Goal: Ask a question

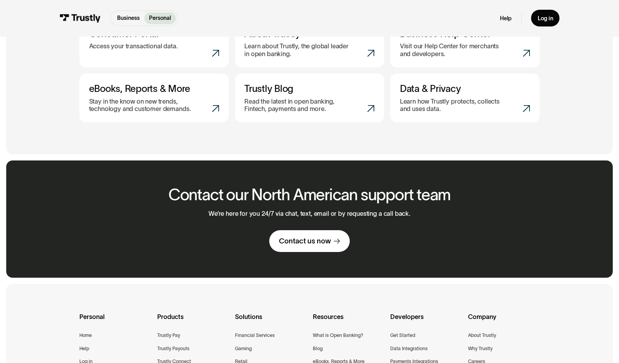
scroll to position [506, 0]
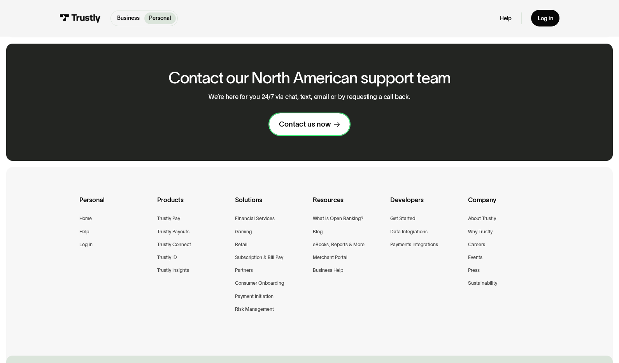
click at [313, 124] on div "Contact us now" at bounding box center [305, 123] width 52 height 9
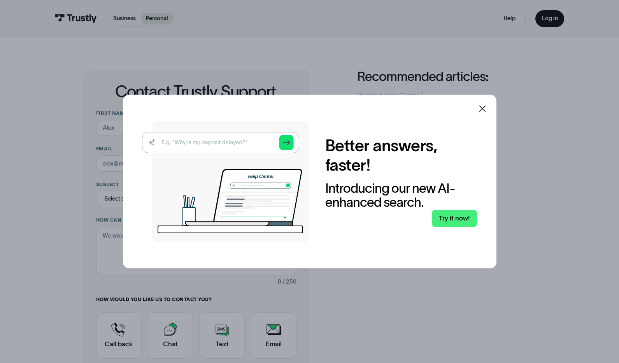
click at [484, 105] on icon at bounding box center [482, 108] width 9 height 9
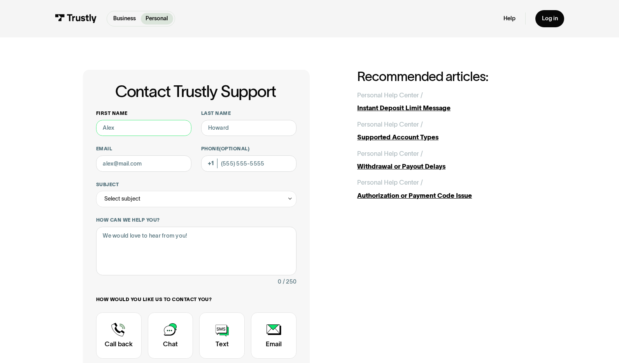
click at [125, 128] on input "First name" at bounding box center [143, 128] width 95 height 16
type input "[PERSON_NAME]"
click at [221, 129] on input "Last name" at bounding box center [248, 128] width 95 height 16
type input "nardo"
click at [166, 163] on input "Email" at bounding box center [143, 163] width 95 height 16
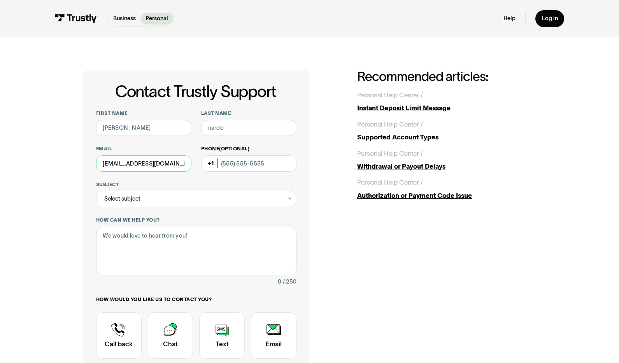
type input "enardo@aol.com"
click at [232, 160] on input "Phone (Optional)" at bounding box center [248, 163] width 95 height 16
type input "(305) 588-9054"
click at [186, 193] on div "Select subject" at bounding box center [196, 199] width 201 height 16
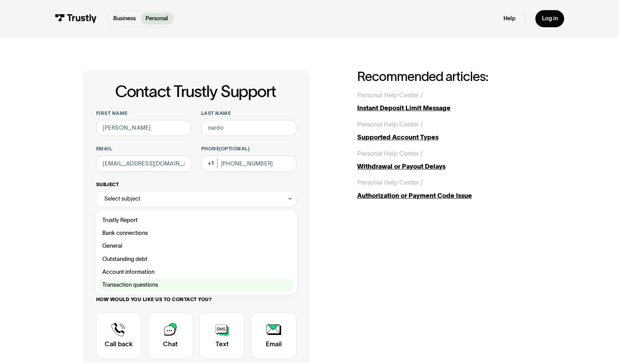
click at [147, 284] on div "Contact Trustly Support" at bounding box center [196, 284] width 194 height 13
type input "**********"
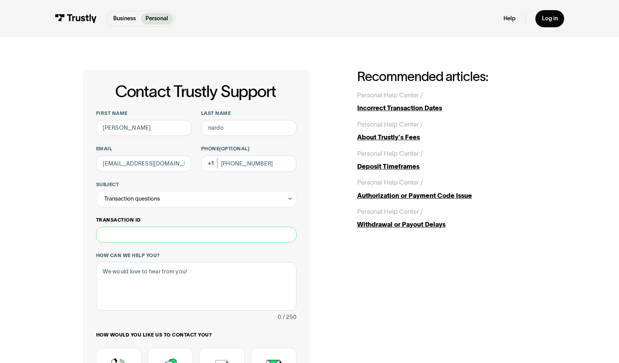
click at [138, 236] on input "Transaction ID" at bounding box center [196, 234] width 201 height 16
click at [125, 274] on textarea "How can we help you?" at bounding box center [196, 286] width 201 height 49
click at [123, 237] on input "Transaction ID" at bounding box center [196, 234] width 201 height 16
type input "********"
click at [137, 275] on textarea "How can we help you?" at bounding box center [196, 286] width 201 height 49
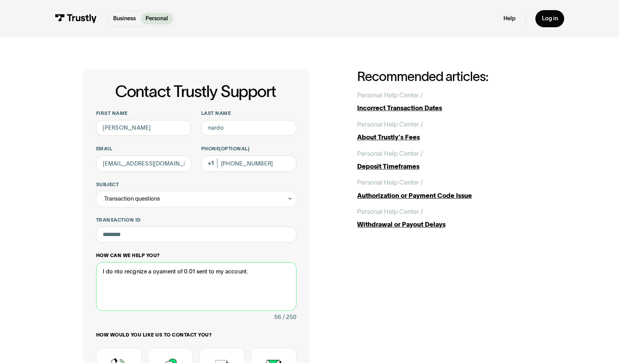
click at [120, 274] on textarea "I do nto recgnize a oyament of 0.01 sent to my account." at bounding box center [196, 286] width 201 height 49
click at [255, 275] on textarea "I do not recognize a payment of 0.01 sent to my account." at bounding box center [196, 286] width 201 height 49
click at [258, 272] on textarea "I do not recognize a payment of 0.01 sent to my account." at bounding box center [196, 286] width 201 height 49
click at [228, 272] on textarea "I do not recognize a payment of 0.01 sent to my account." at bounding box center [196, 286] width 201 height 49
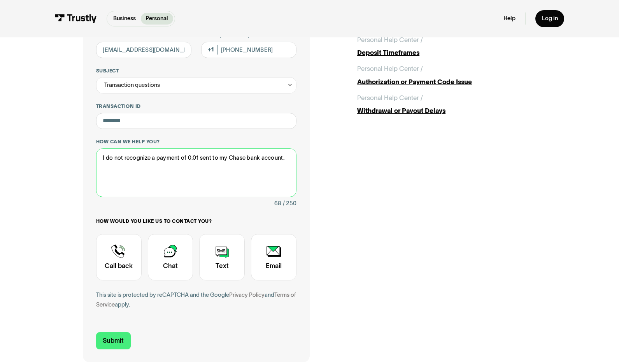
scroll to position [117, 0]
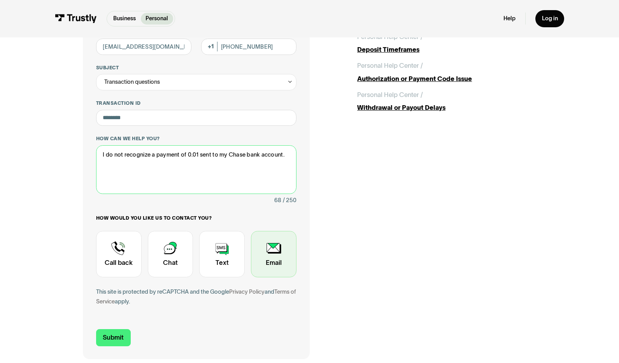
type textarea "I do not recognize a payment of 0.01 sent to my Chase bank account."
click at [272, 252] on div "Contact Trustly Support" at bounding box center [274, 254] width 46 height 46
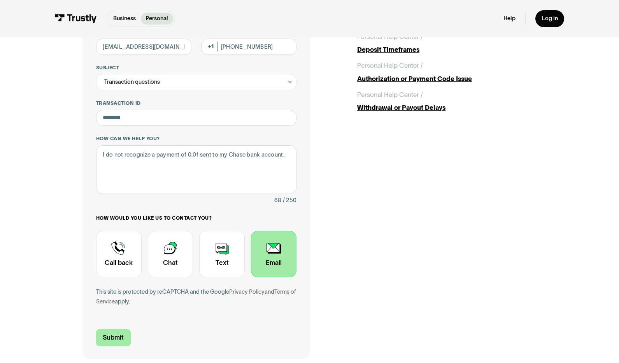
click at [112, 340] on input "Submit" at bounding box center [113, 337] width 35 height 17
type input "+13055889054"
